Goal: Check status: Check status

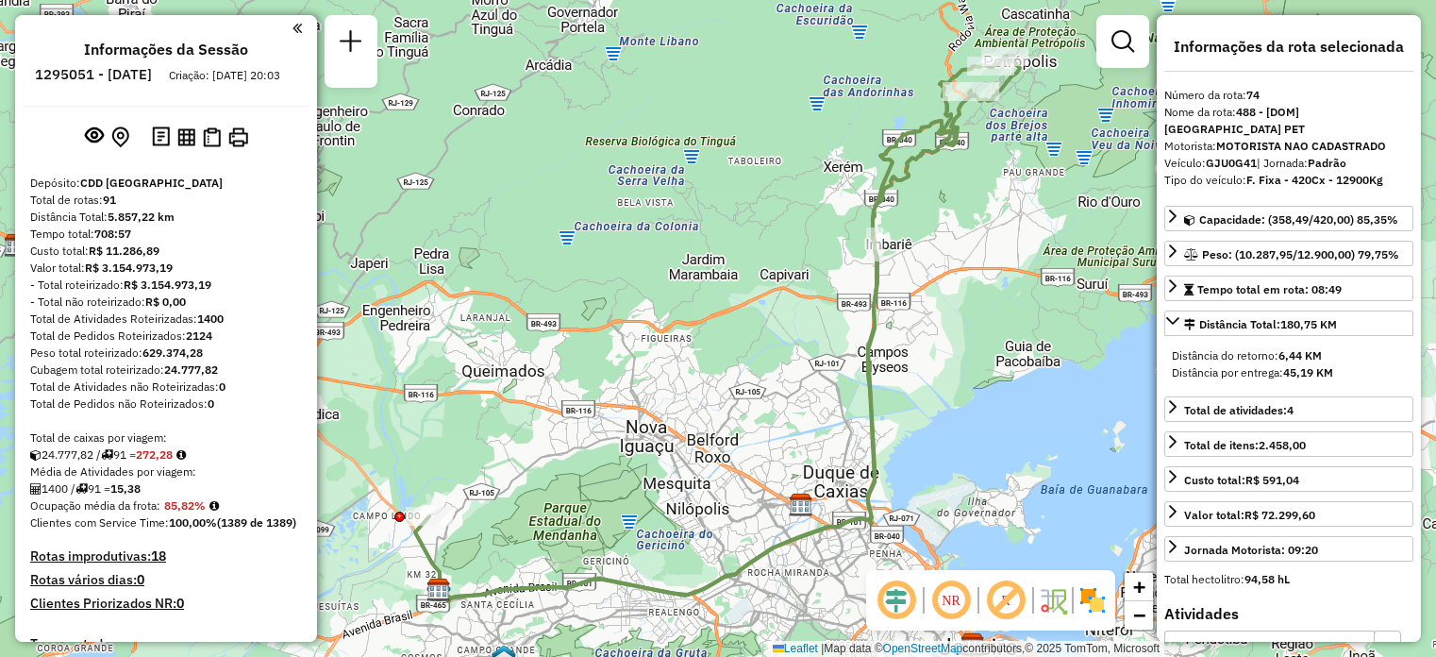
select select "**********"
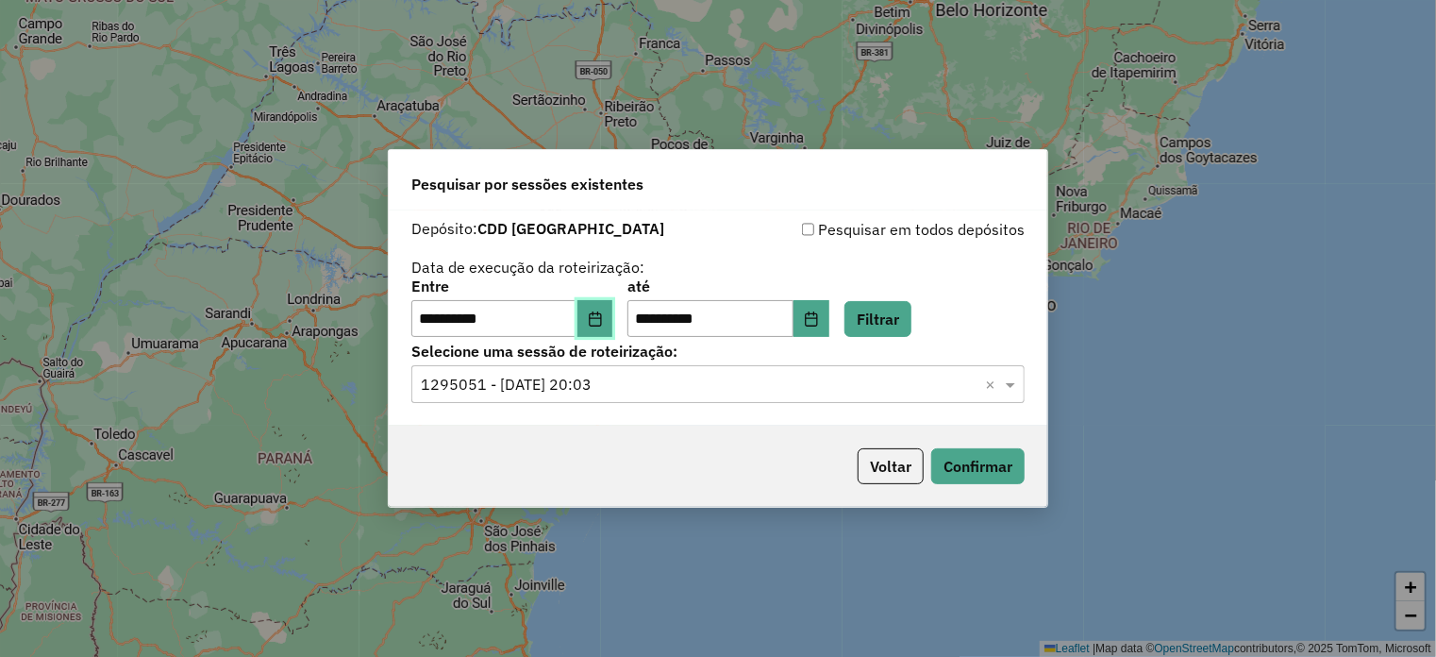
click at [603, 316] on icon "Choose Date" at bounding box center [595, 318] width 15 height 15
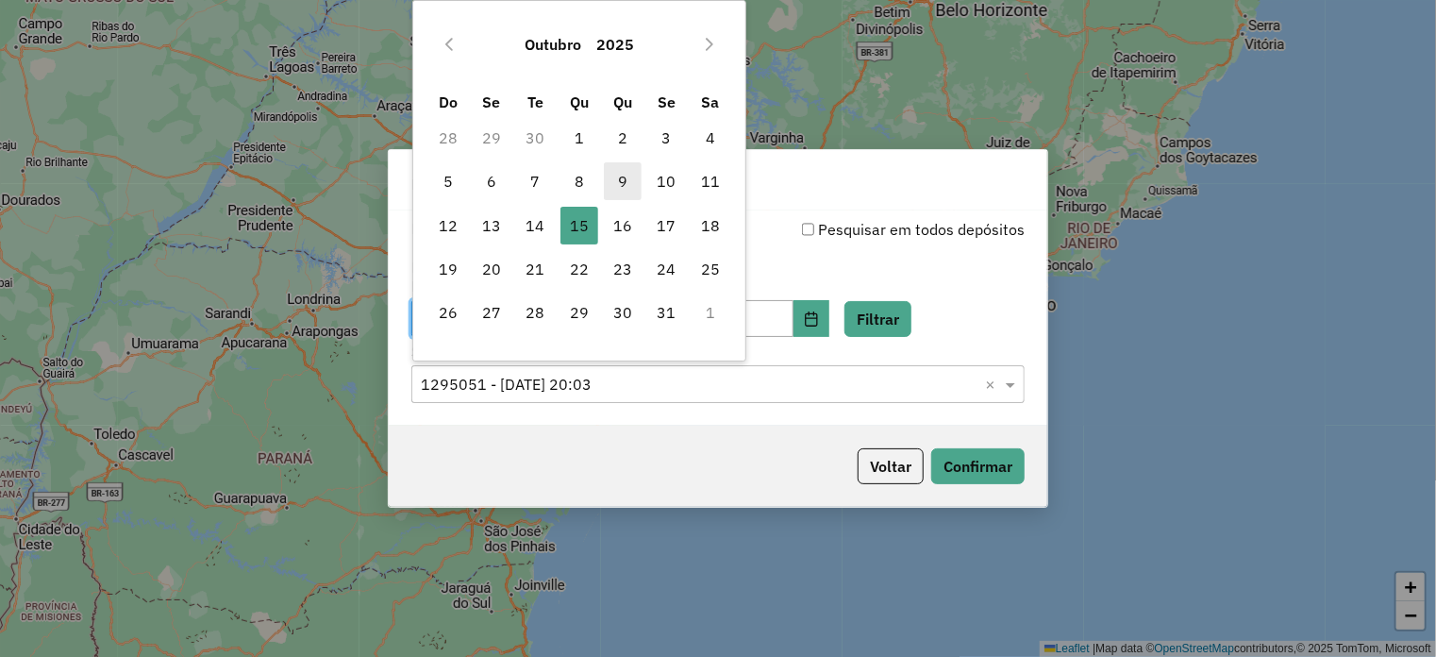
click at [622, 181] on span "9" at bounding box center [623, 181] width 38 height 38
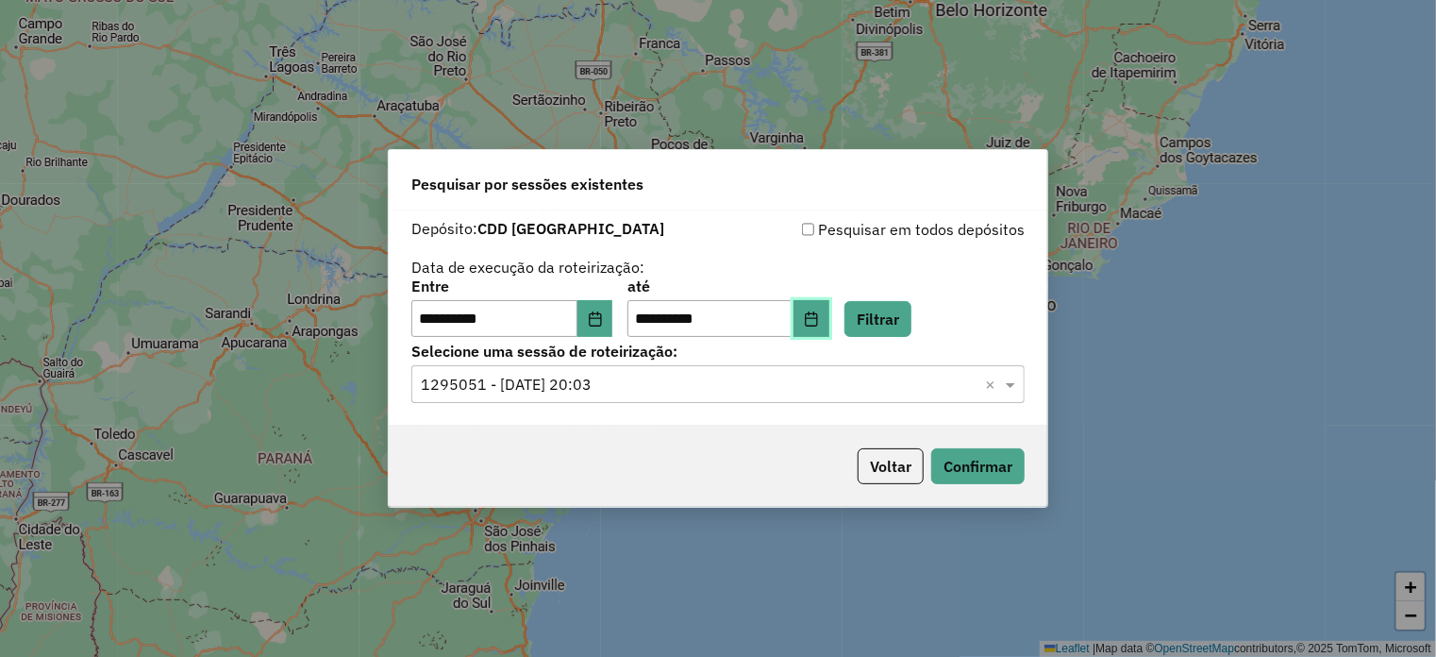
click at [829, 330] on button "Choose Date" at bounding box center [811, 319] width 36 height 38
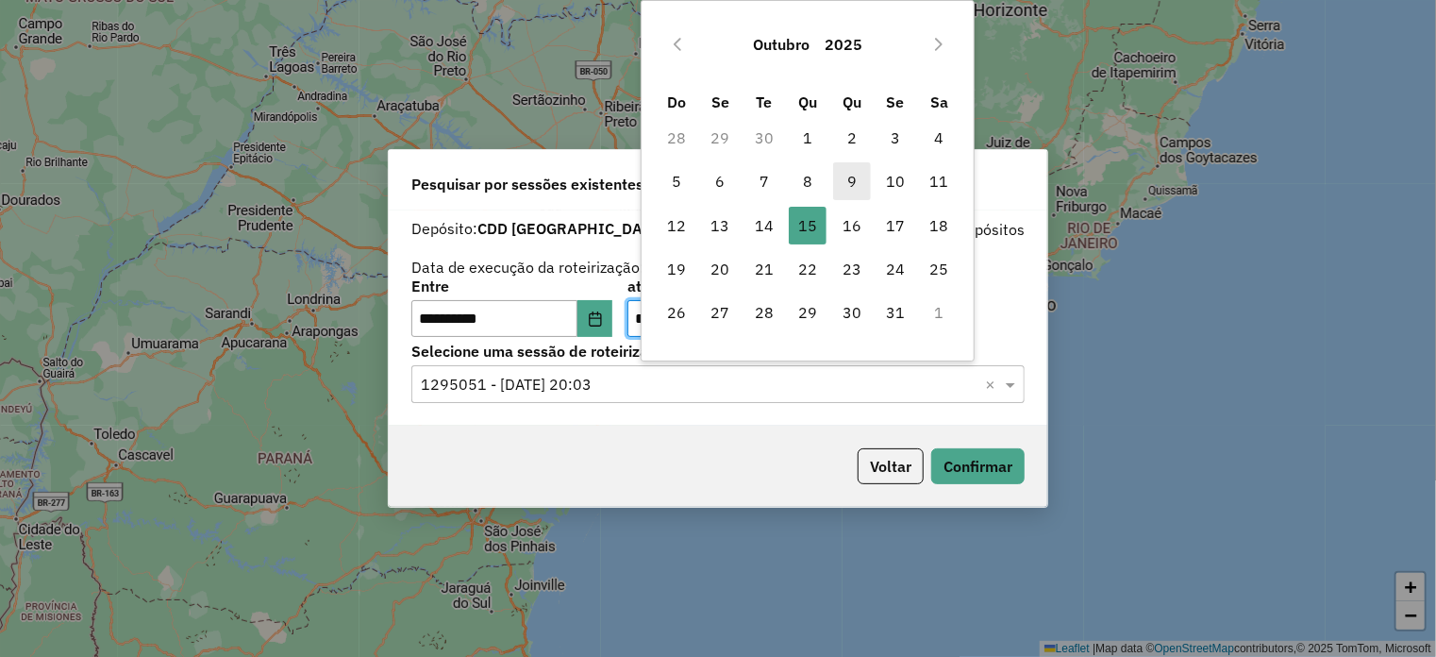
click at [849, 179] on span "9" at bounding box center [852, 181] width 38 height 38
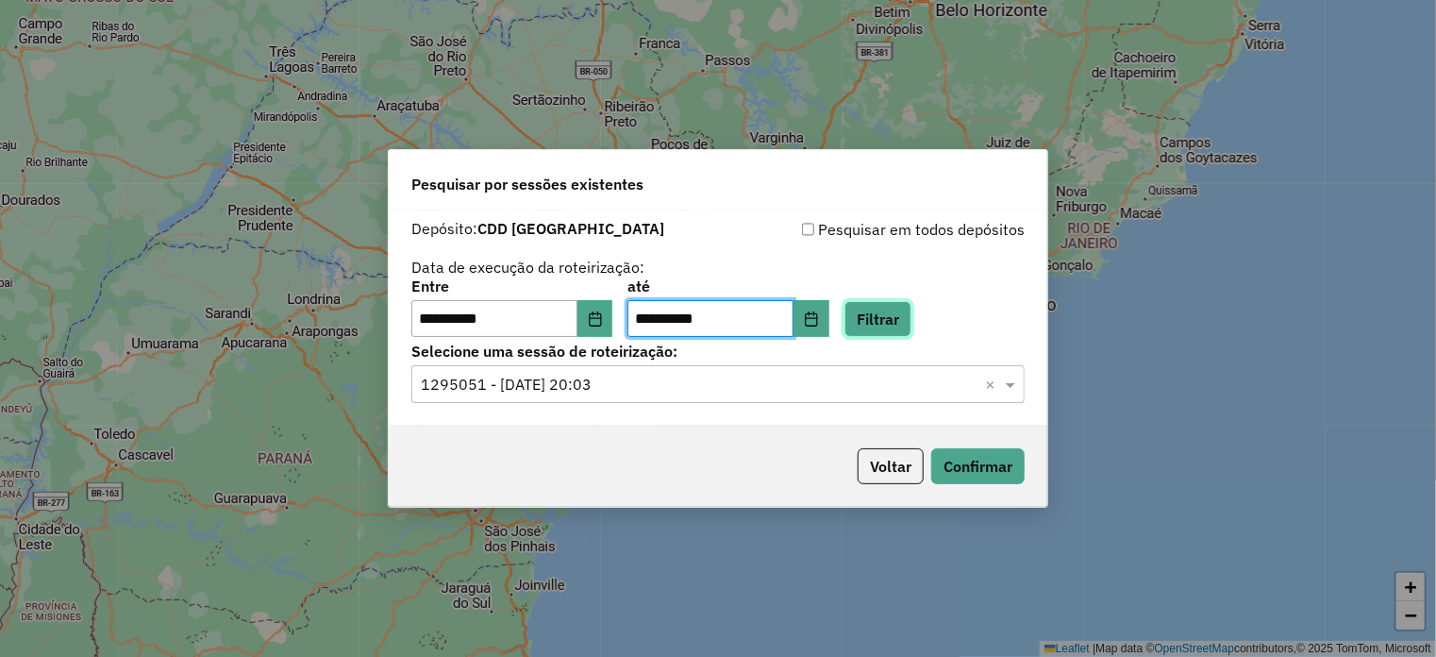
click at [908, 322] on button "Filtrar" at bounding box center [877, 319] width 67 height 36
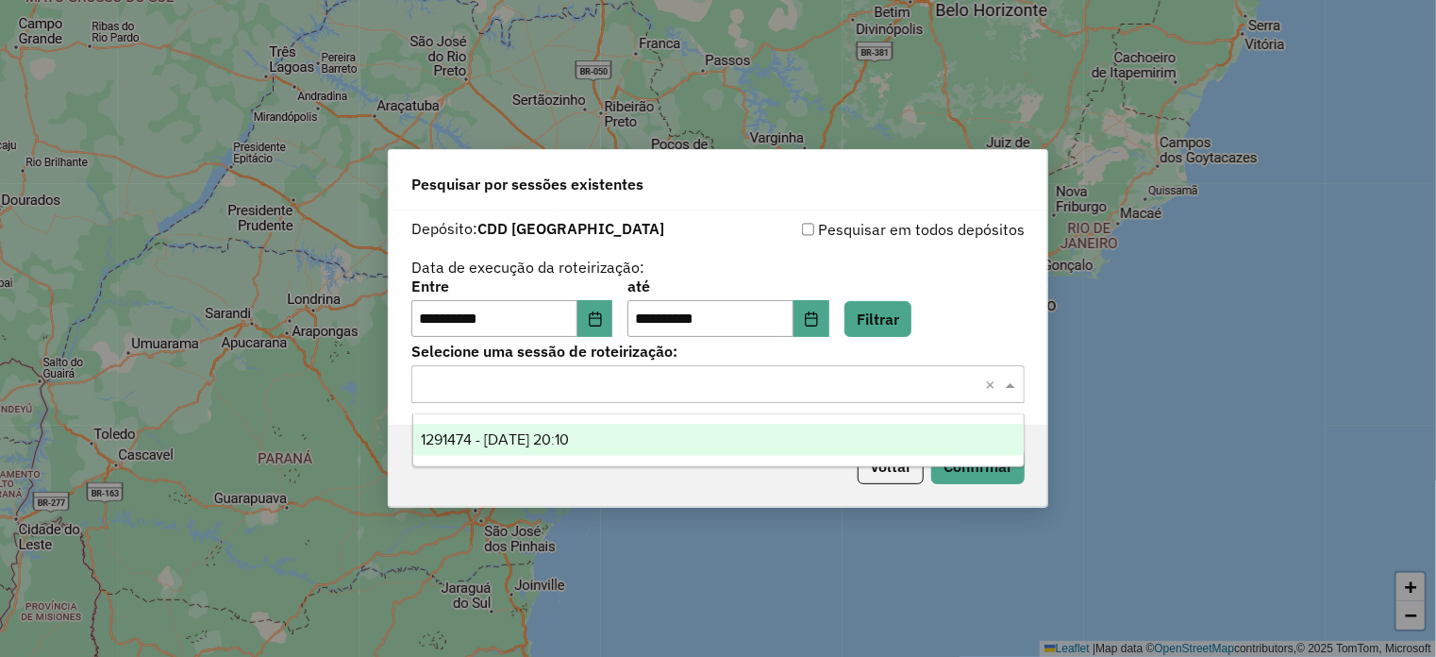
click at [562, 392] on input "text" at bounding box center [699, 385] width 557 height 23
click at [544, 441] on span "1291474 - 09/10/2025 20:10" at bounding box center [495, 439] width 148 height 16
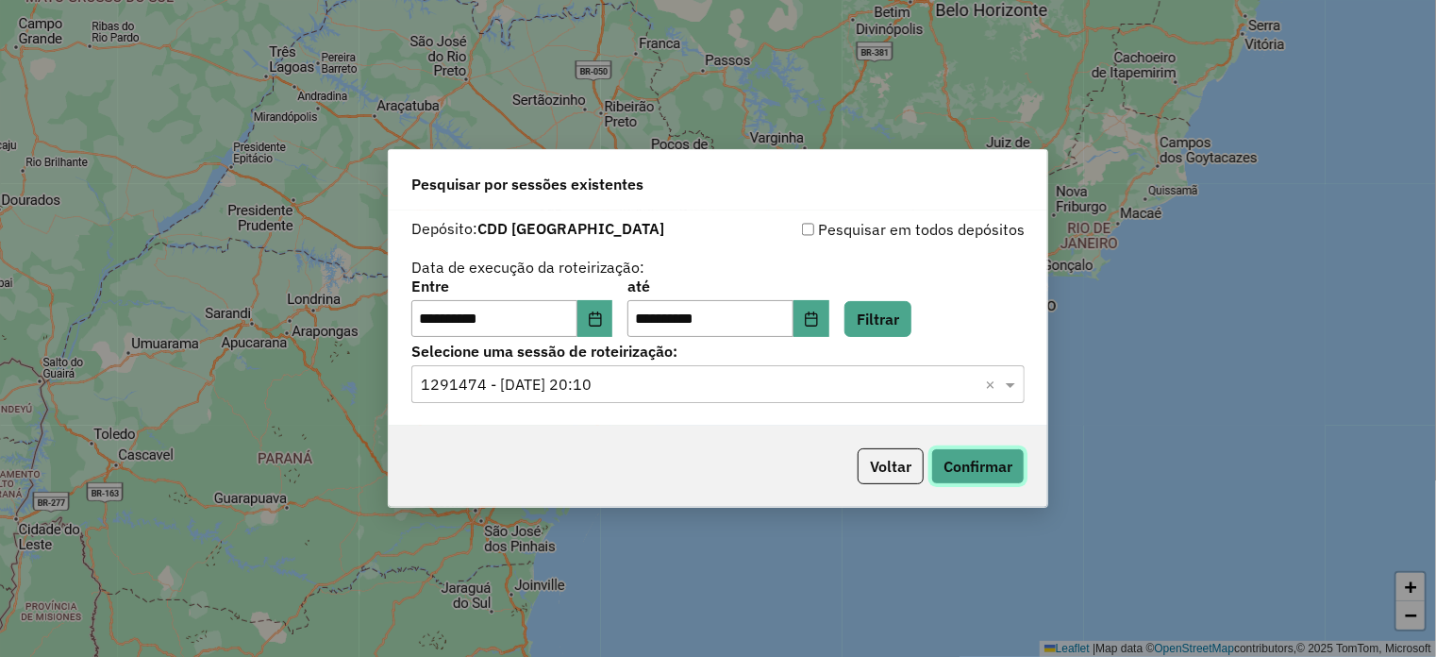
click at [950, 470] on button "Confirmar" at bounding box center [977, 466] width 93 height 36
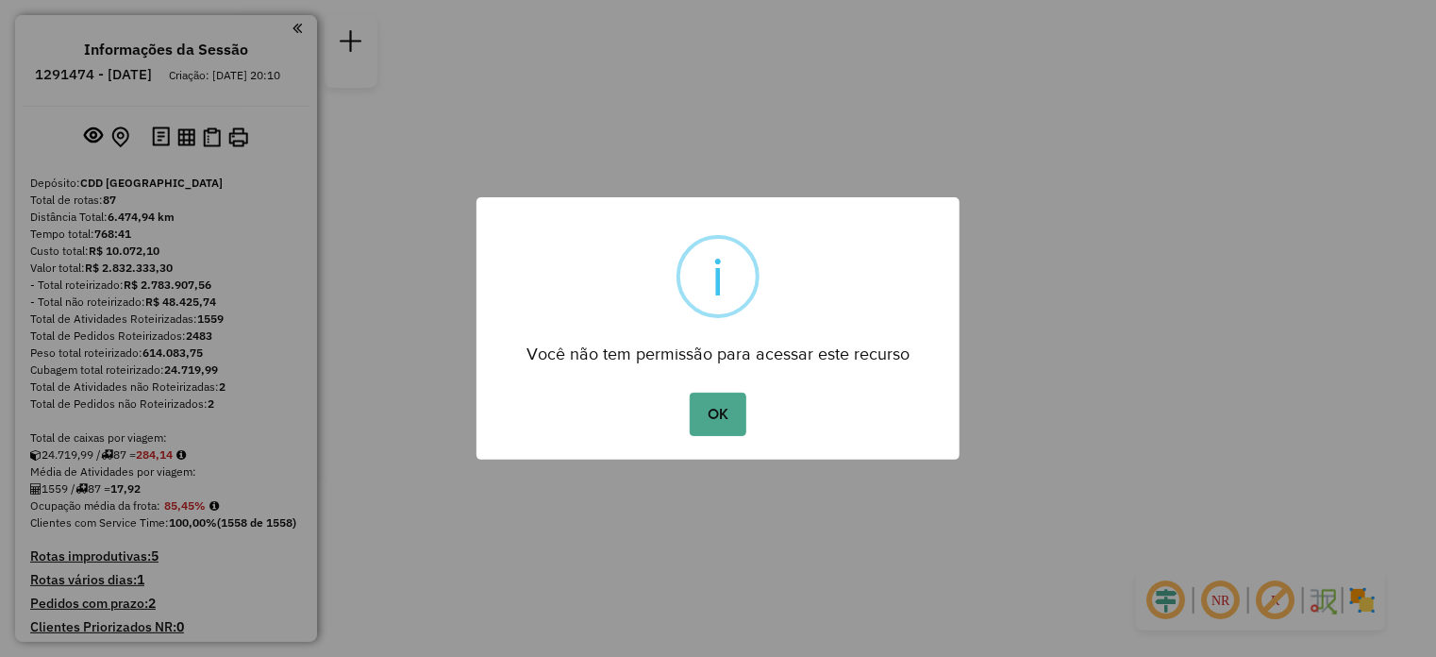
click at [727, 415] on button "OK" at bounding box center [718, 413] width 56 height 43
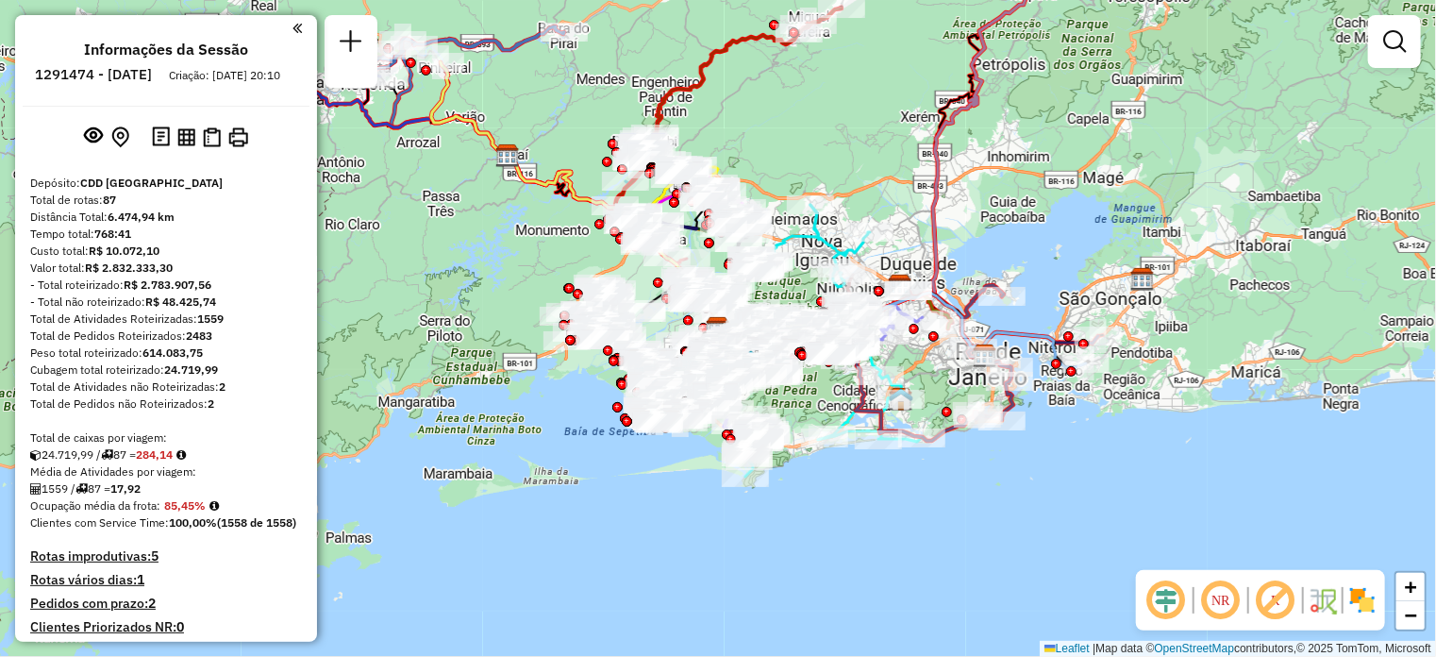
drag, startPoint x: 791, startPoint y: 240, endPoint x: 1050, endPoint y: 128, distance: 282.3
click at [793, 240] on icon at bounding box center [768, 267] width 105 height 124
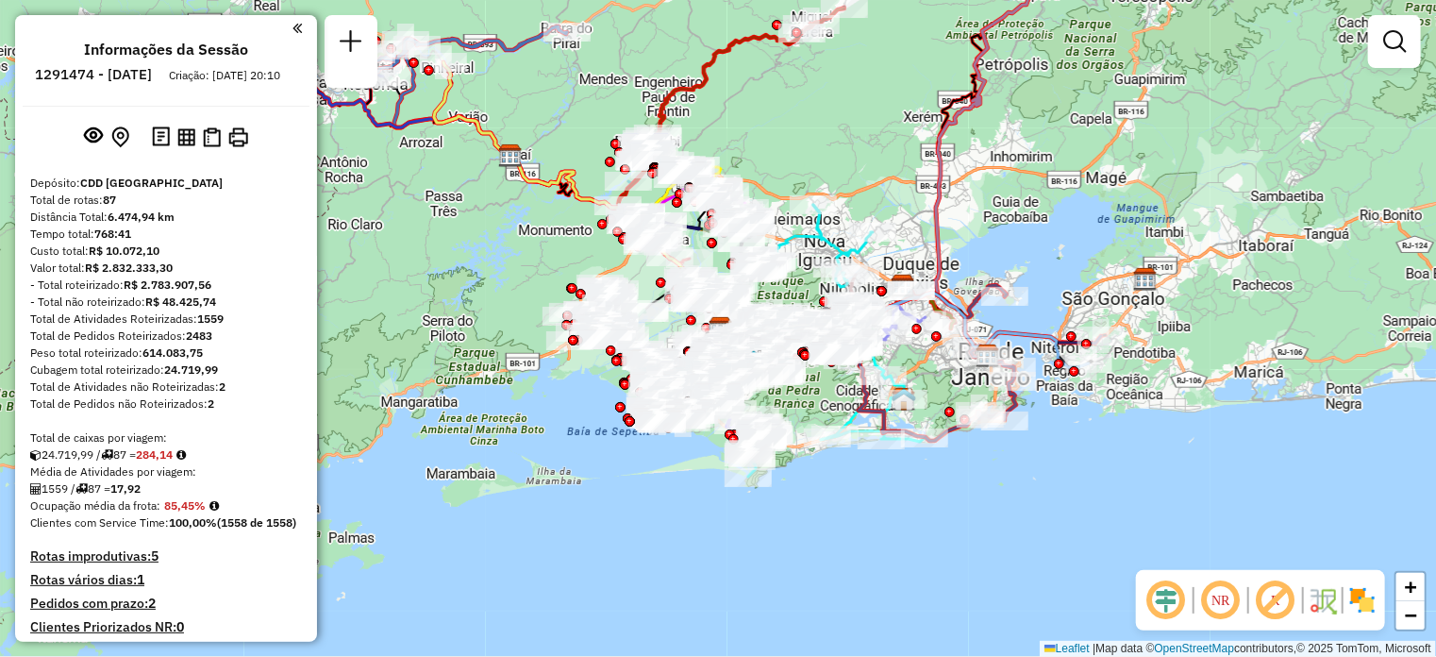
scroll to position [600, 0]
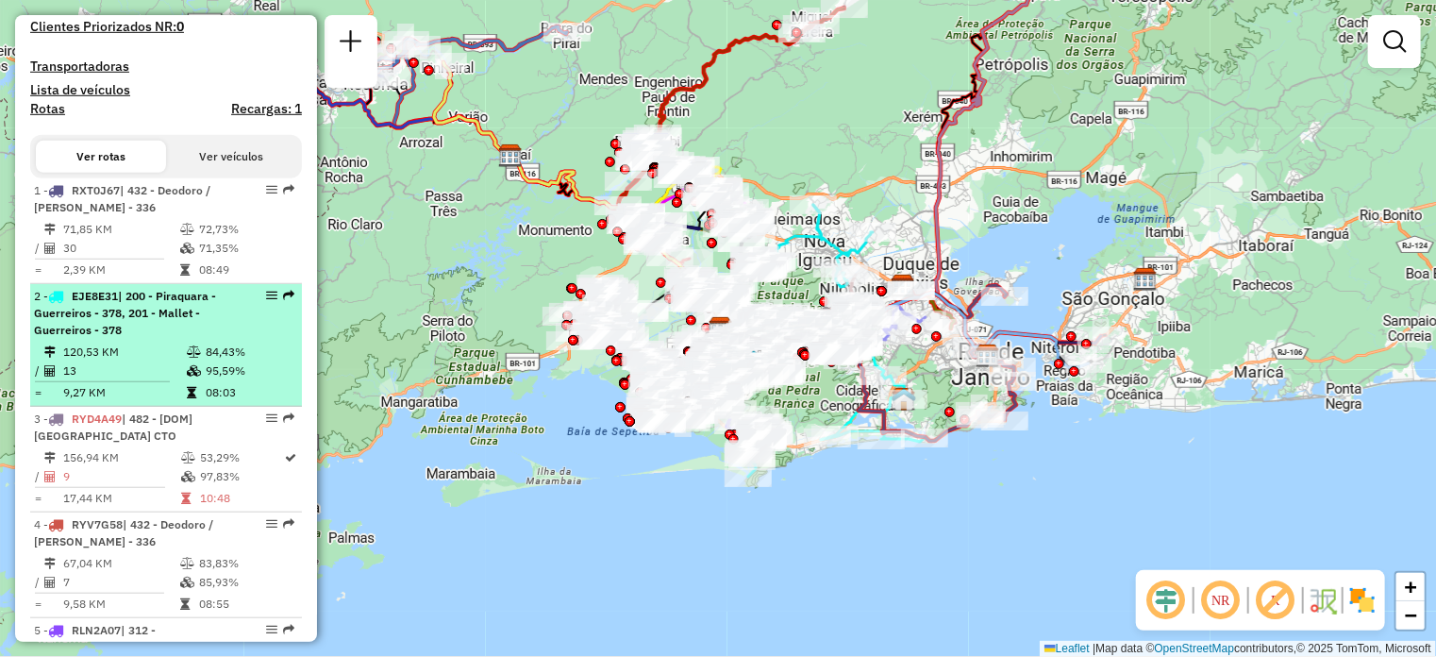
click at [159, 337] on span "| 200 - Piraquara - Guerreiros - 378, 201 - Mallet - Guerreiros - 378" at bounding box center [125, 313] width 182 height 48
select select "**********"
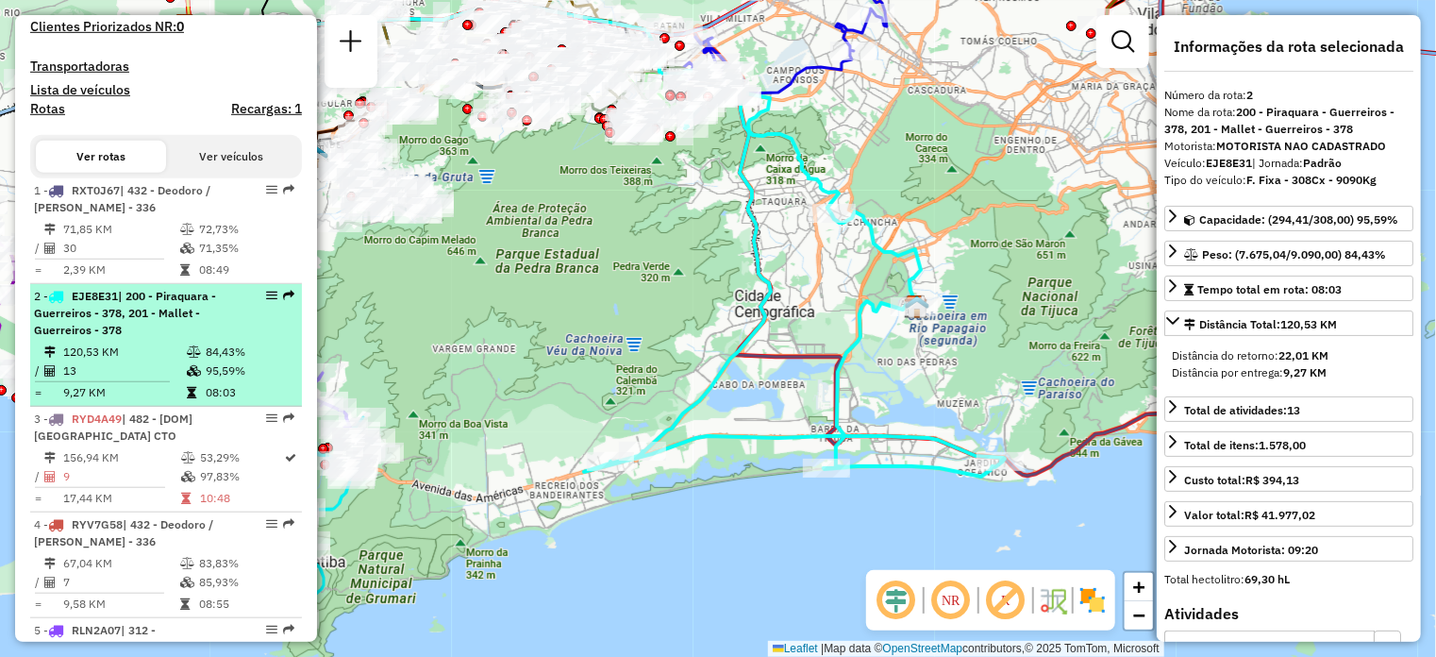
drag, startPoint x: 703, startPoint y: 414, endPoint x: 277, endPoint y: 336, distance: 432.7
click at [593, 368] on div "Janela de atendimento Grade de atendimento Capacidade Transportadoras Veículos …" at bounding box center [718, 328] width 1436 height 657
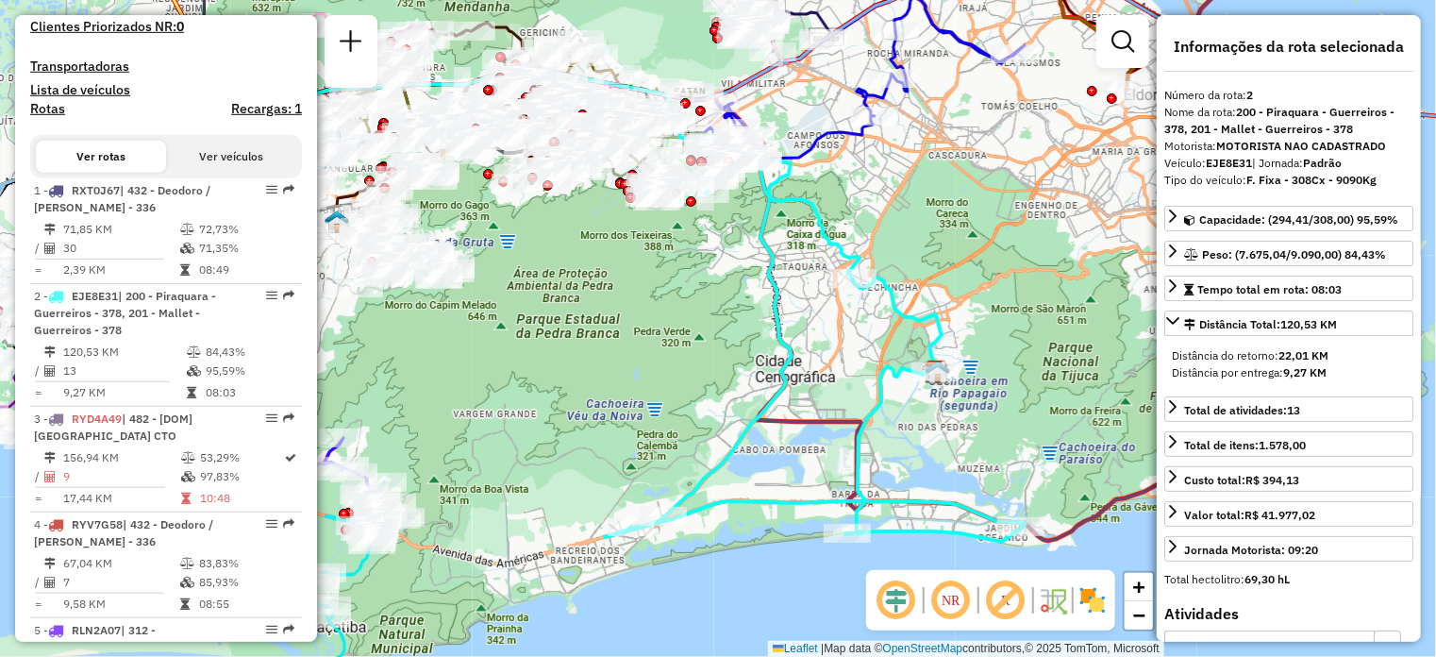
scroll to position [4792, 0]
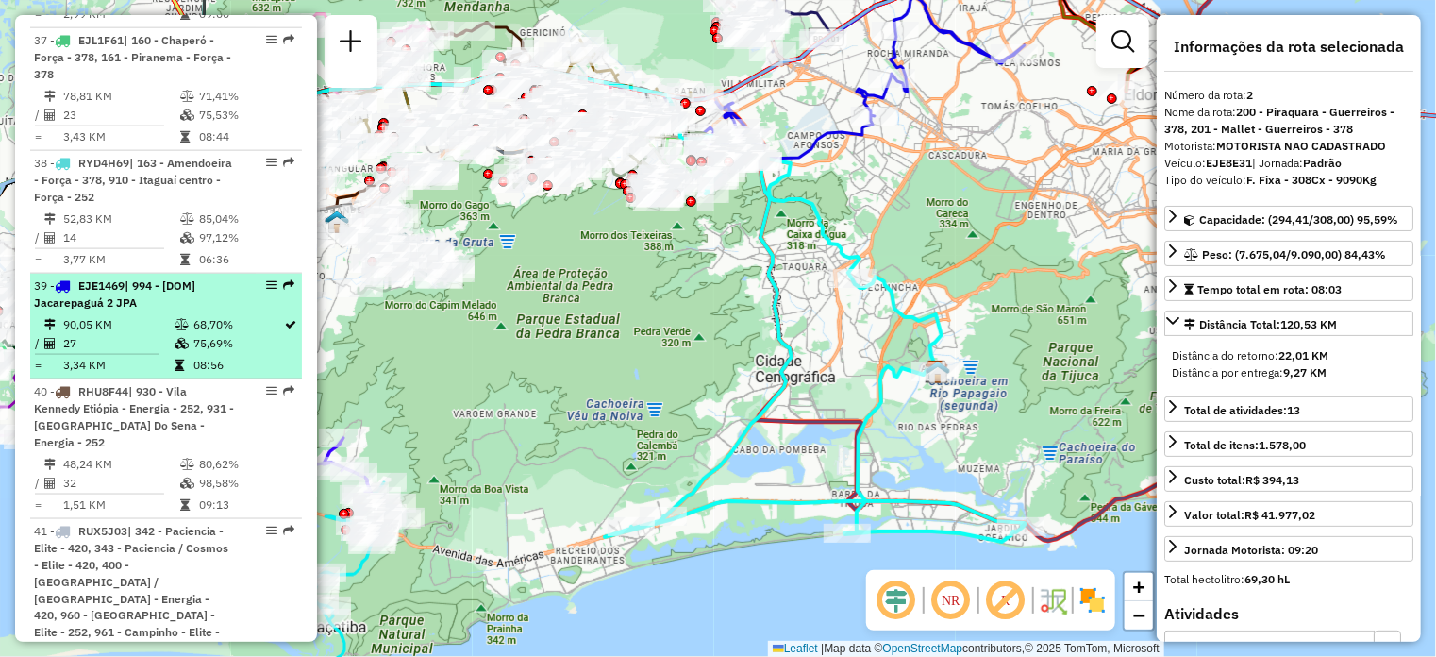
click at [204, 311] on div "39 - EJE1469 | 994 - [DOM] Jacarepaguá 2 JPA" at bounding box center [134, 294] width 200 height 34
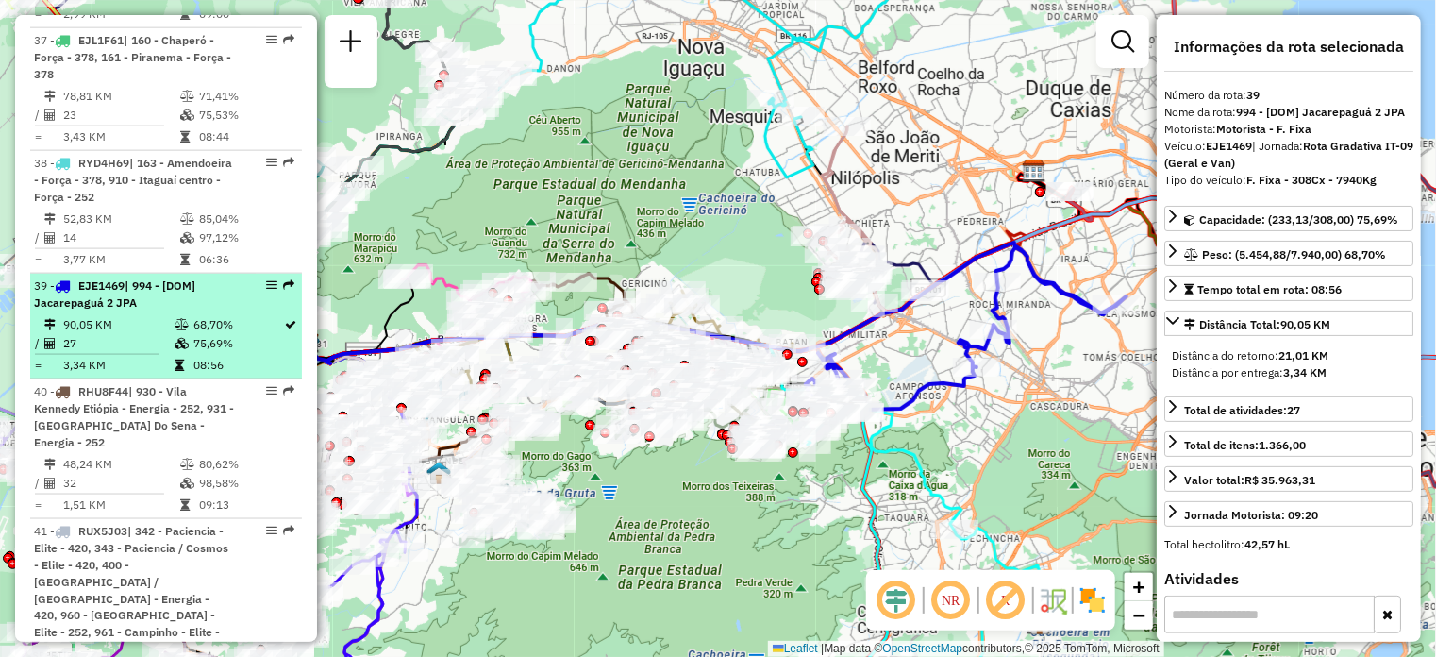
drag, startPoint x: 268, startPoint y: 322, endPoint x: 248, endPoint y: 334, distance: 23.3
click at [242, 311] on div "39 - EJE1469 | 994 - [DOM] Jacarepaguá 2 JPA" at bounding box center [166, 294] width 264 height 34
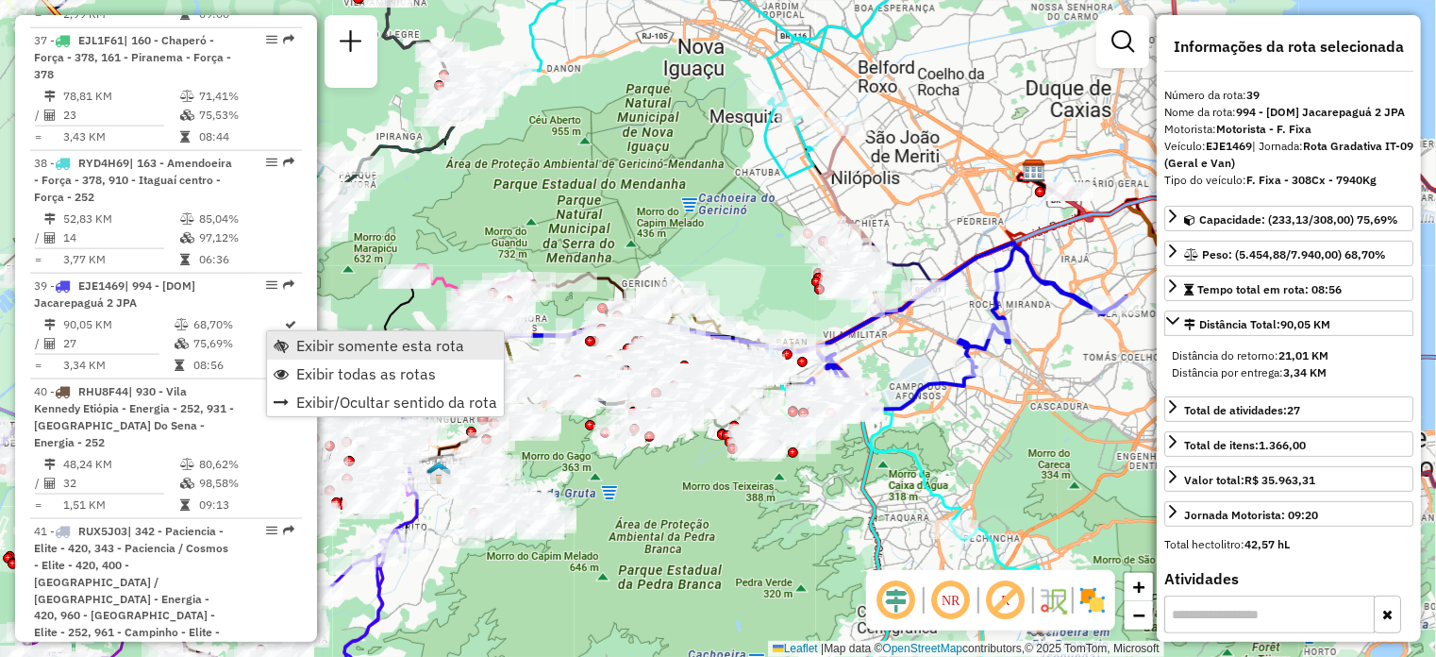
click at [327, 341] on span "Exibir somente esta rota" at bounding box center [380, 345] width 168 height 15
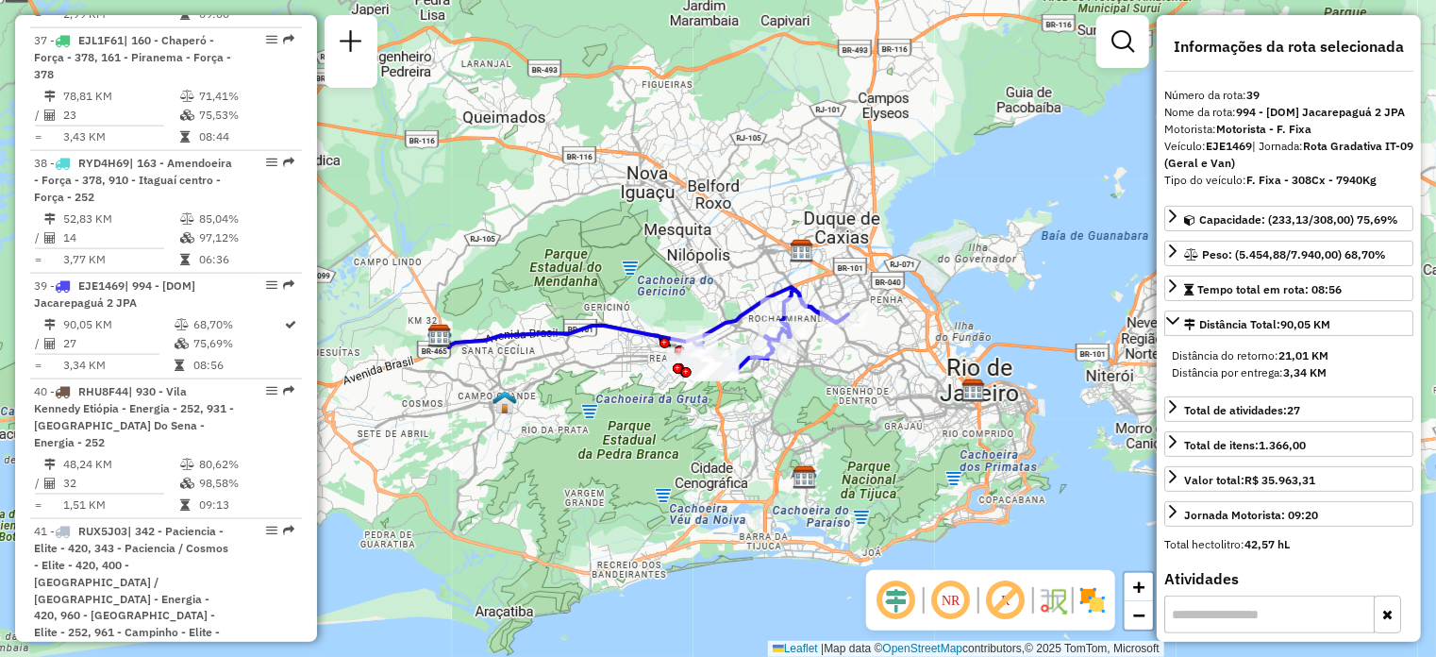
drag, startPoint x: 487, startPoint y: 361, endPoint x: 536, endPoint y: 379, distance: 52.2
click at [536, 379] on div "Janela de atendimento Grade de atendimento Capacidade Transportadoras Veículos …" at bounding box center [718, 328] width 1436 height 657
click at [506, 228] on div "Janela de atendimento Grade de atendimento Capacidade Transportadoras Veículos …" at bounding box center [718, 328] width 1436 height 657
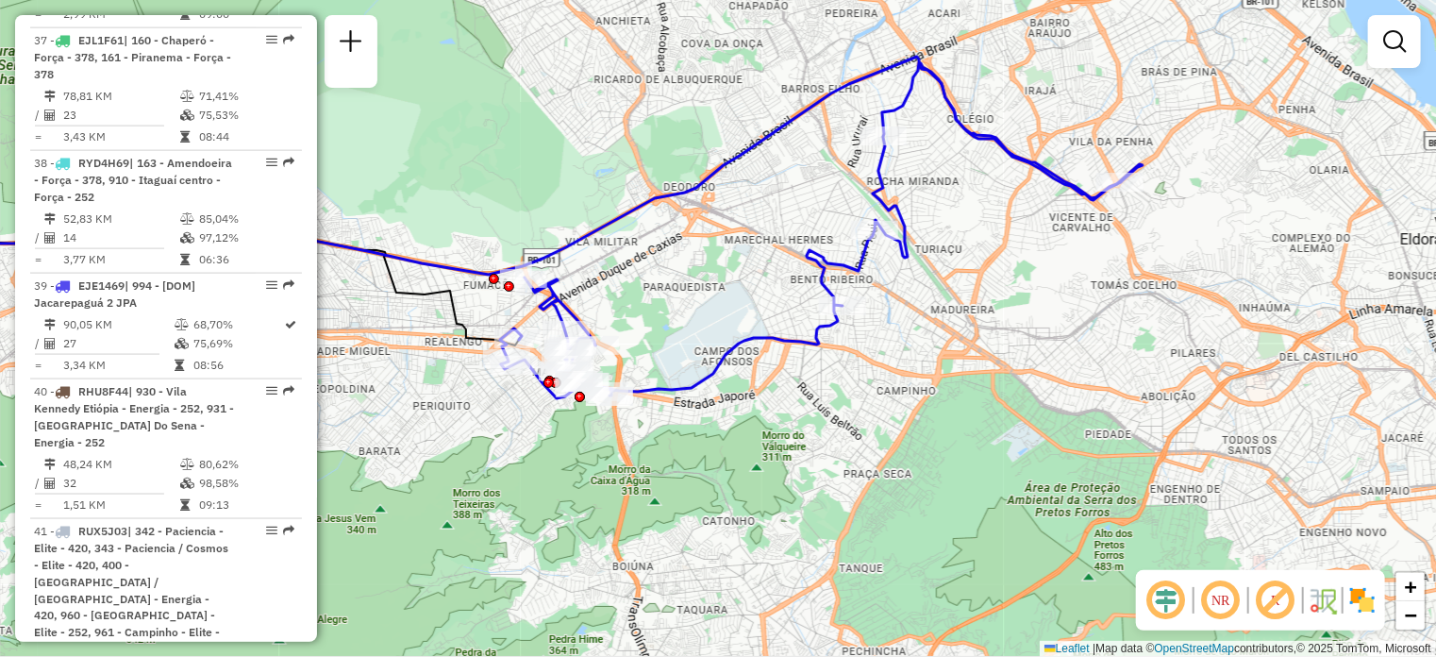
drag, startPoint x: 734, startPoint y: 134, endPoint x: 692, endPoint y: 217, distance: 93.3
click at [692, 217] on div "Janela de atendimento Grade de atendimento Capacidade Transportadoras Veículos …" at bounding box center [718, 328] width 1436 height 657
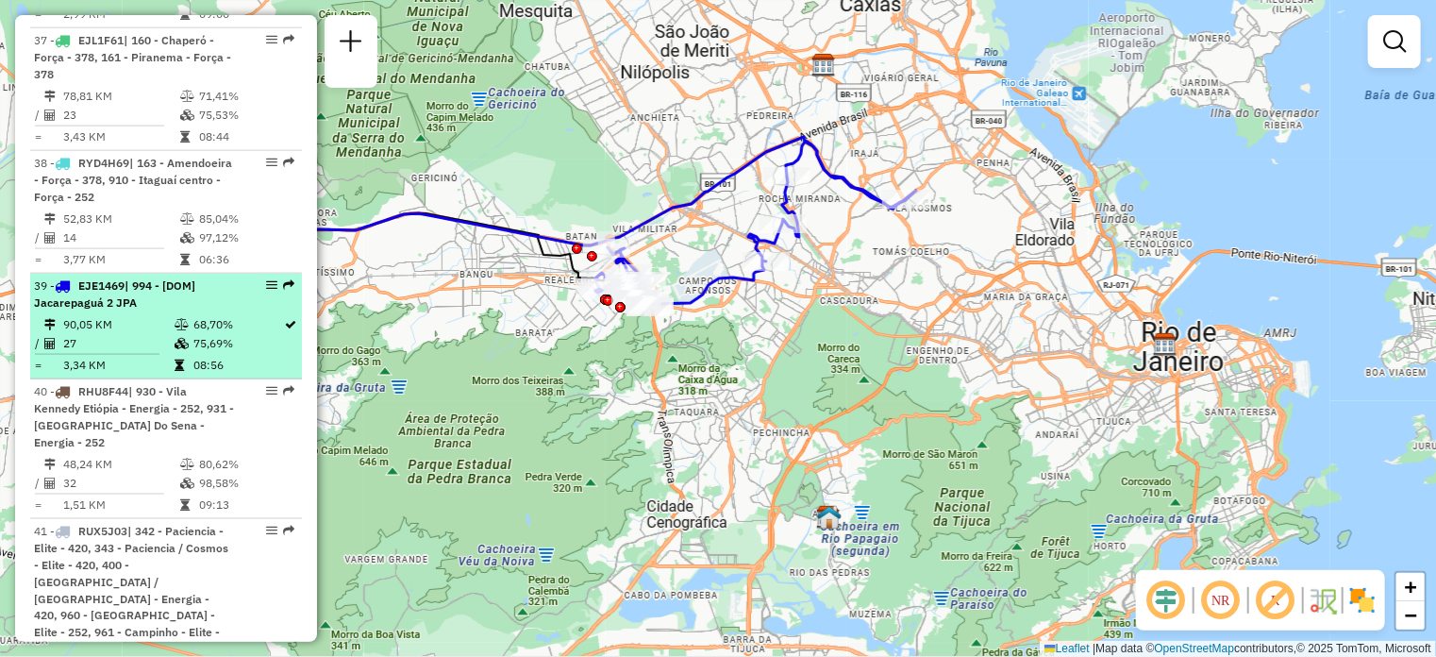
select select "**********"
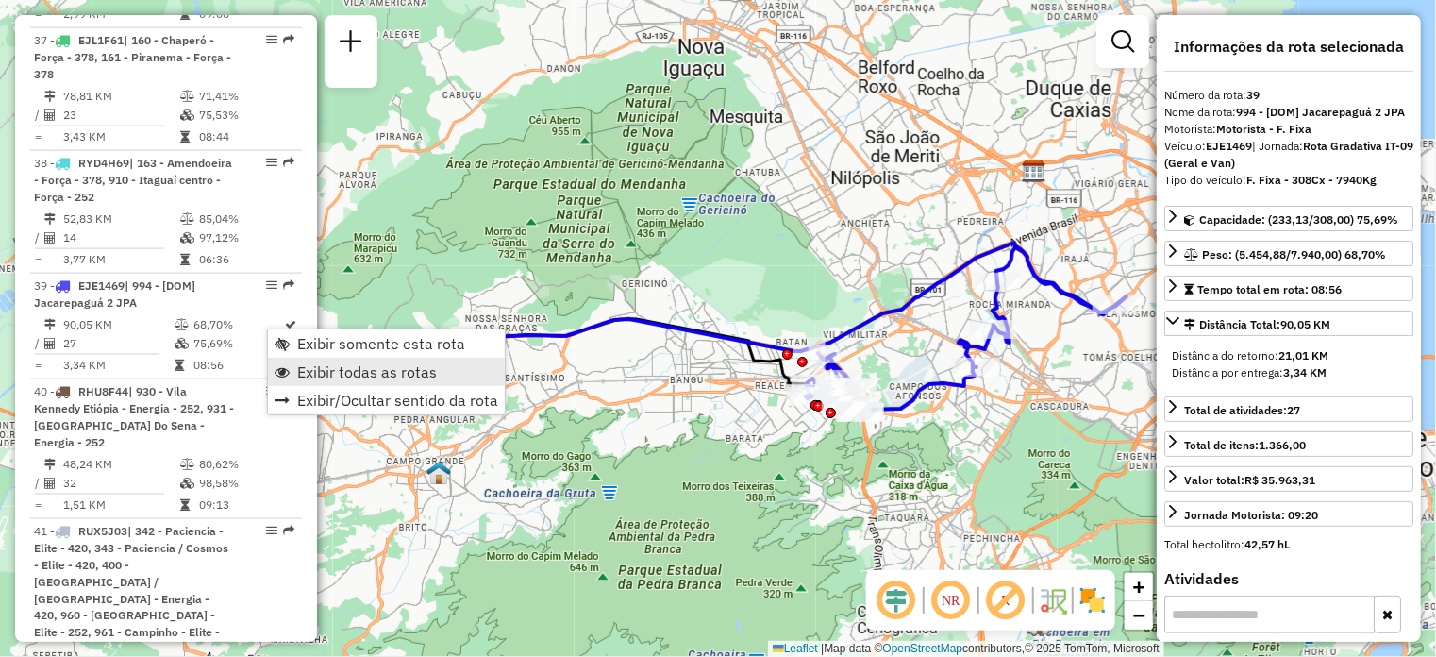
drag, startPoint x: 328, startPoint y: 370, endPoint x: 376, endPoint y: 376, distance: 48.4
click at [329, 370] on span "Exibir todas as rotas" at bounding box center [367, 371] width 140 height 15
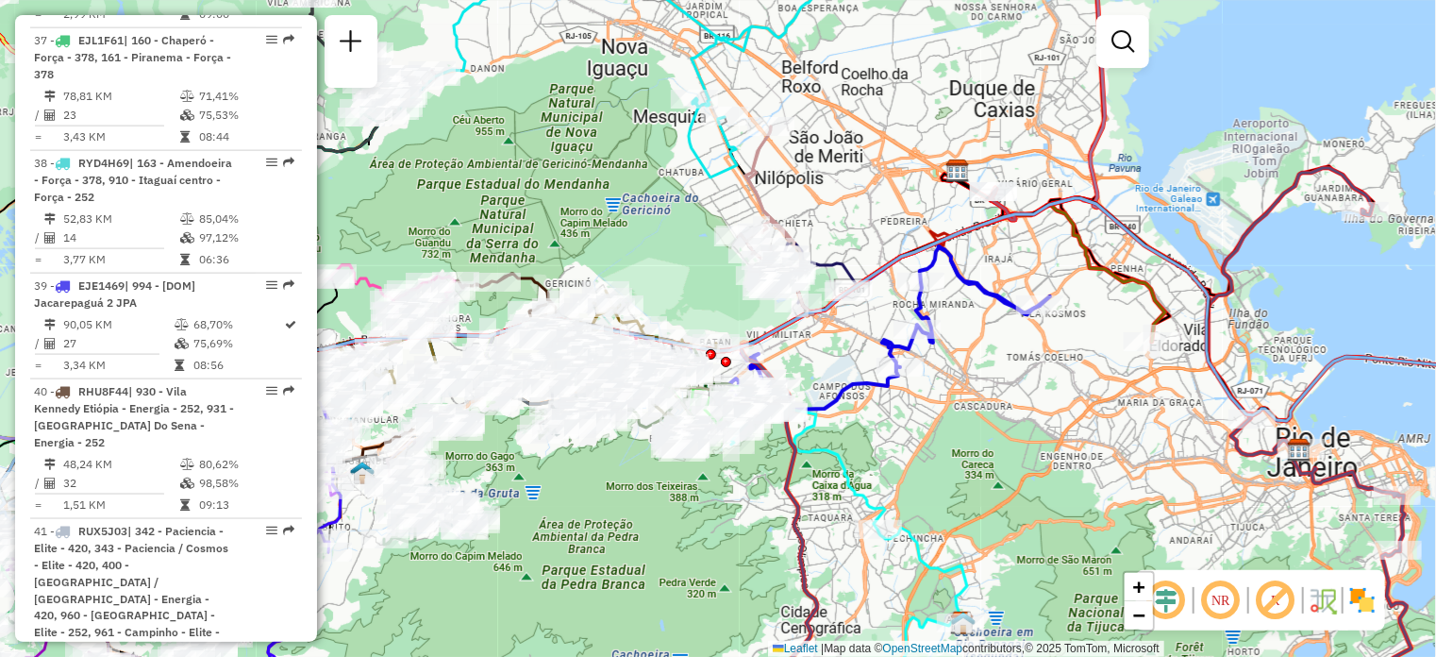
drag, startPoint x: 1105, startPoint y: 336, endPoint x: 1051, endPoint y: 339, distance: 53.9
click at [977, 377] on div "Janela de atendimento Grade de atendimento Capacidade Transportadoras Veículos …" at bounding box center [718, 328] width 1436 height 657
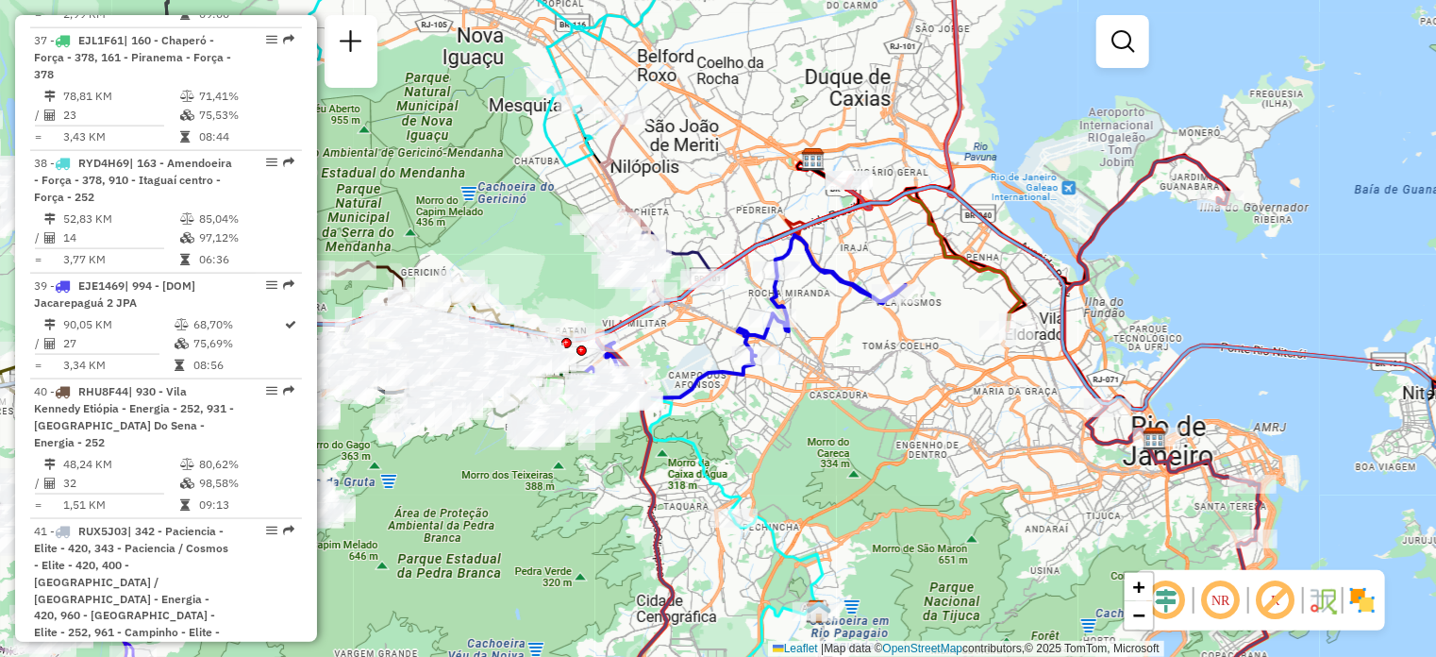
drag, startPoint x: 811, startPoint y: 372, endPoint x: 883, endPoint y: 368, distance: 71.8
click at [879, 368] on div "Janela de atendimento Grade de atendimento Capacidade Transportadoras Veículos …" at bounding box center [718, 328] width 1436 height 657
